Goal: Task Accomplishment & Management: Manage account settings

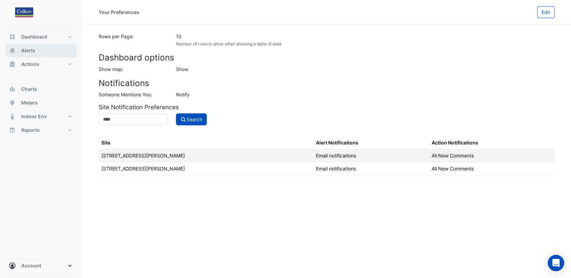
click at [36, 52] on button "Alerts" at bounding box center [40, 51] width 71 height 14
click at [46, 61] on button "Actions" at bounding box center [40, 64] width 71 height 14
click at [45, 55] on button "Alerts" at bounding box center [40, 51] width 71 height 14
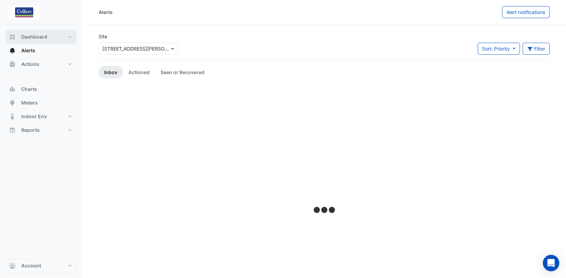
click at [46, 38] on span "Dashboard" at bounding box center [34, 37] width 26 height 7
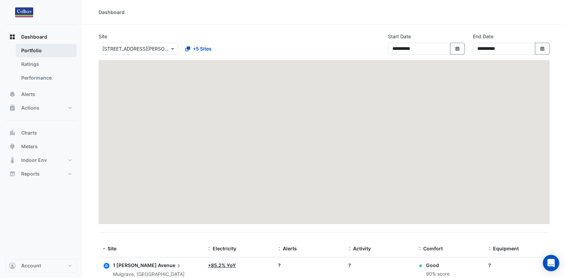
click at [47, 56] on link "Portfolio" at bounding box center [46, 51] width 61 height 14
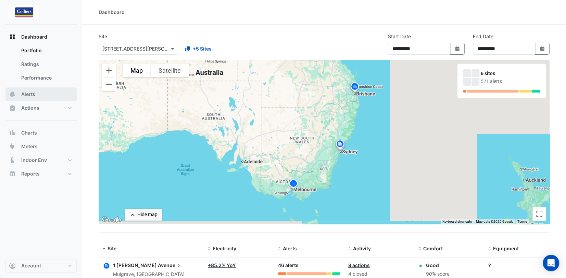
click at [42, 96] on button "Alerts" at bounding box center [40, 95] width 71 height 14
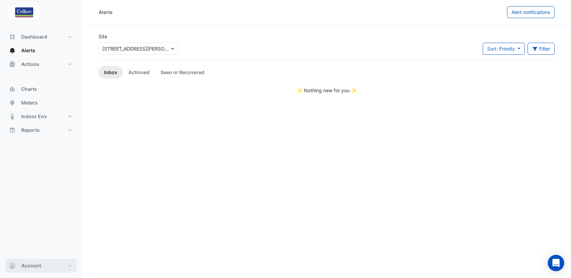
click at [60, 264] on button "Account" at bounding box center [40, 266] width 71 height 14
click at [47, 200] on link "Preferences" at bounding box center [41, 202] width 65 height 14
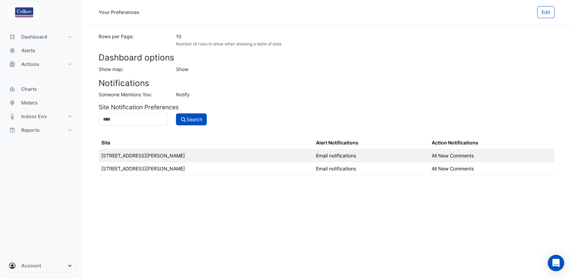
click at [313, 155] on td "Email notifications" at bounding box center [371, 156] width 116 height 13
click at [119, 158] on td "[STREET_ADDRESS][PERSON_NAME]" at bounding box center [206, 156] width 215 height 13
drag, startPoint x: 119, startPoint y: 158, endPoint x: 318, endPoint y: 157, distance: 198.8
click at [318, 157] on td "Email notifications" at bounding box center [371, 156] width 116 height 13
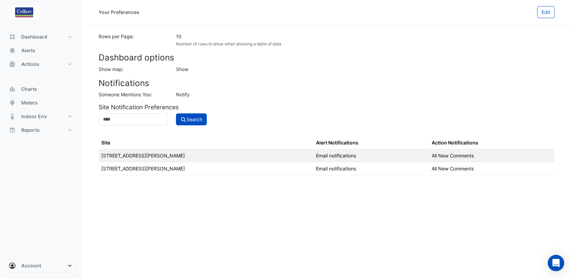
click at [313, 158] on td "Email notifications" at bounding box center [371, 156] width 116 height 13
click at [459, 153] on td "All New Comments" at bounding box center [492, 156] width 126 height 13
click at [197, 165] on td "[STREET_ADDRESS][PERSON_NAME]" at bounding box center [206, 169] width 215 height 13
click at [144, 167] on td "[STREET_ADDRESS][PERSON_NAME]" at bounding box center [206, 169] width 215 height 13
